Goal: Task Accomplishment & Management: Use online tool/utility

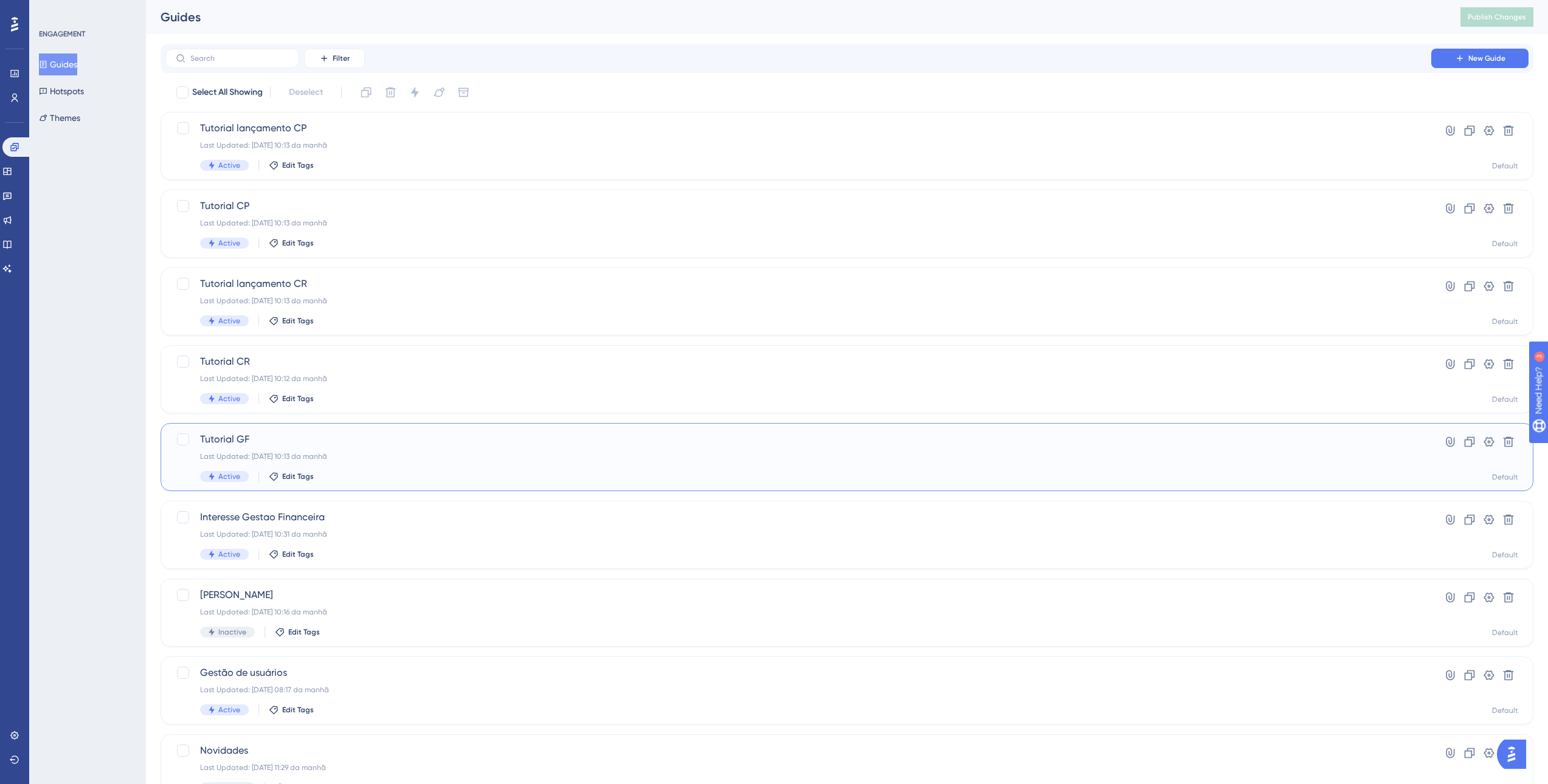
click at [386, 447] on div "Tutorial GF Last Updated: 01.09.2025 10:13 da manhã Active Edit Tags" at bounding box center [798, 457] width 1196 height 49
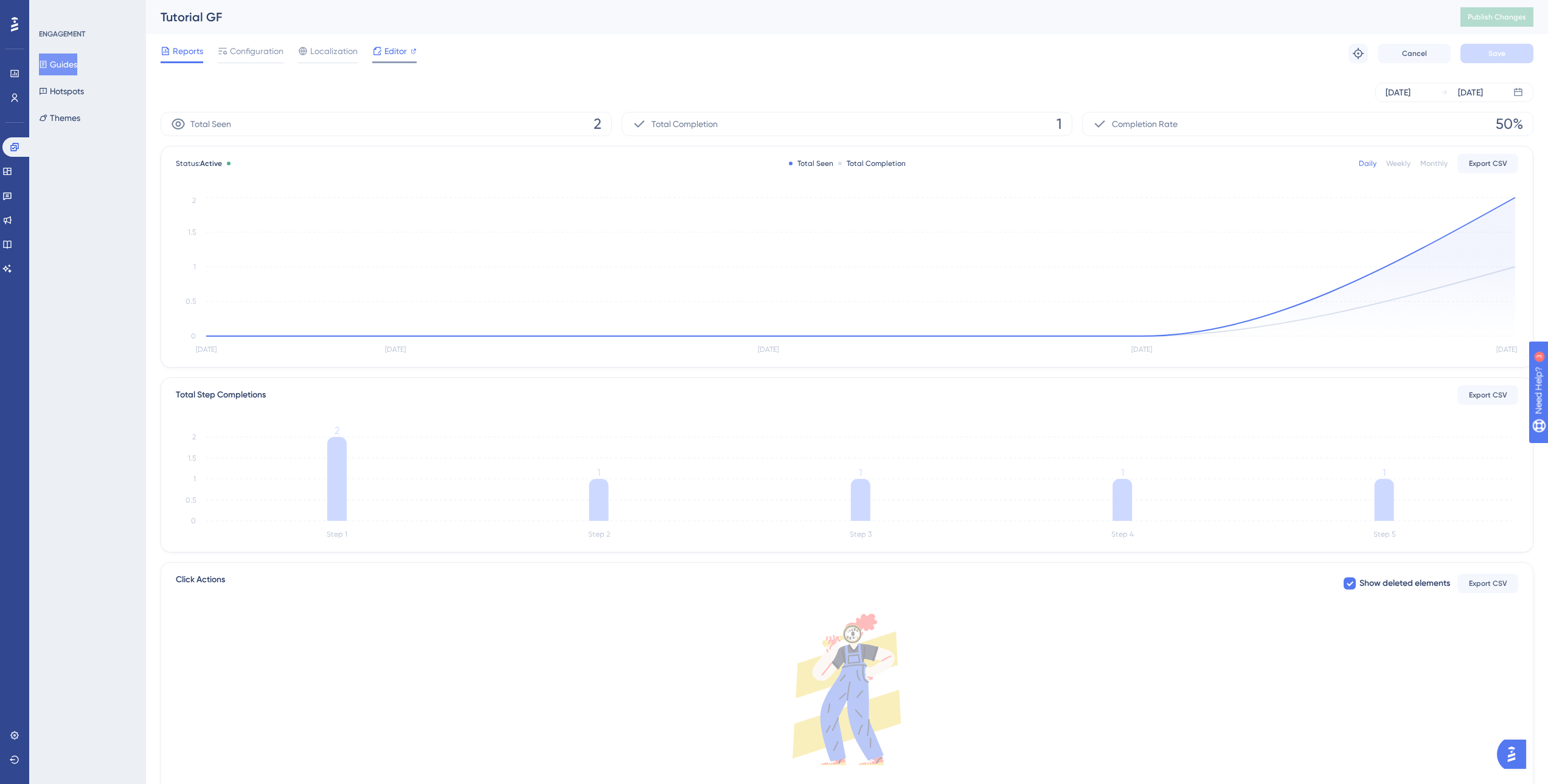
click at [387, 49] on span "Editor" at bounding box center [395, 51] width 22 height 14
click at [256, 49] on span "Configuration" at bounding box center [256, 51] width 53 height 14
